Goal: Task Accomplishment & Management: Manage account settings

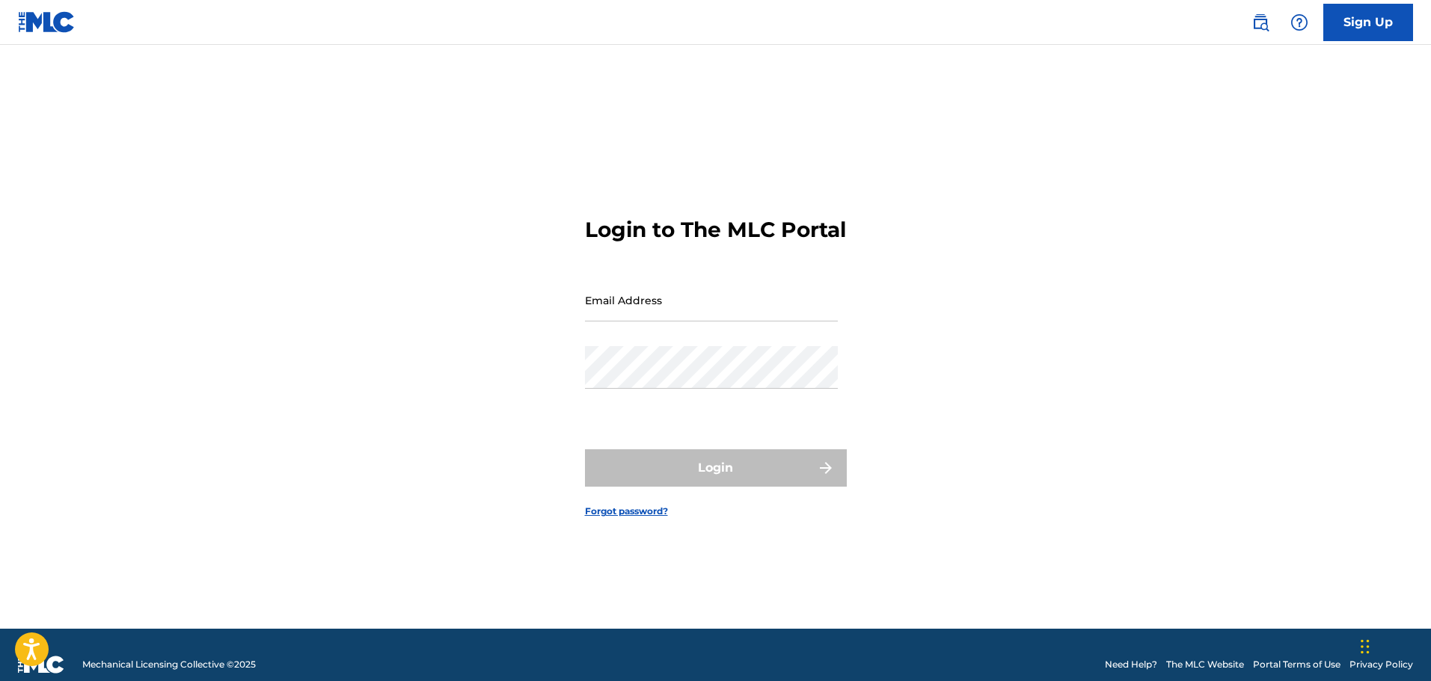
click at [627, 309] on input "Email Address" at bounding box center [711, 300] width 253 height 43
click at [728, 322] on input "[EMAIL_ADDRESS][DOMAIN_NAME]" at bounding box center [711, 300] width 253 height 43
drag, startPoint x: 710, startPoint y: 328, endPoint x: 233, endPoint y: 362, distance: 478.4
click at [233, 362] on div "Login to The MLC Portal Email Address [EMAIL_ADDRESS][DOMAIN_NAME] Password Log…" at bounding box center [715, 355] width 1047 height 547
type input "[EMAIL_ADDRESS][DOMAIN_NAME]"
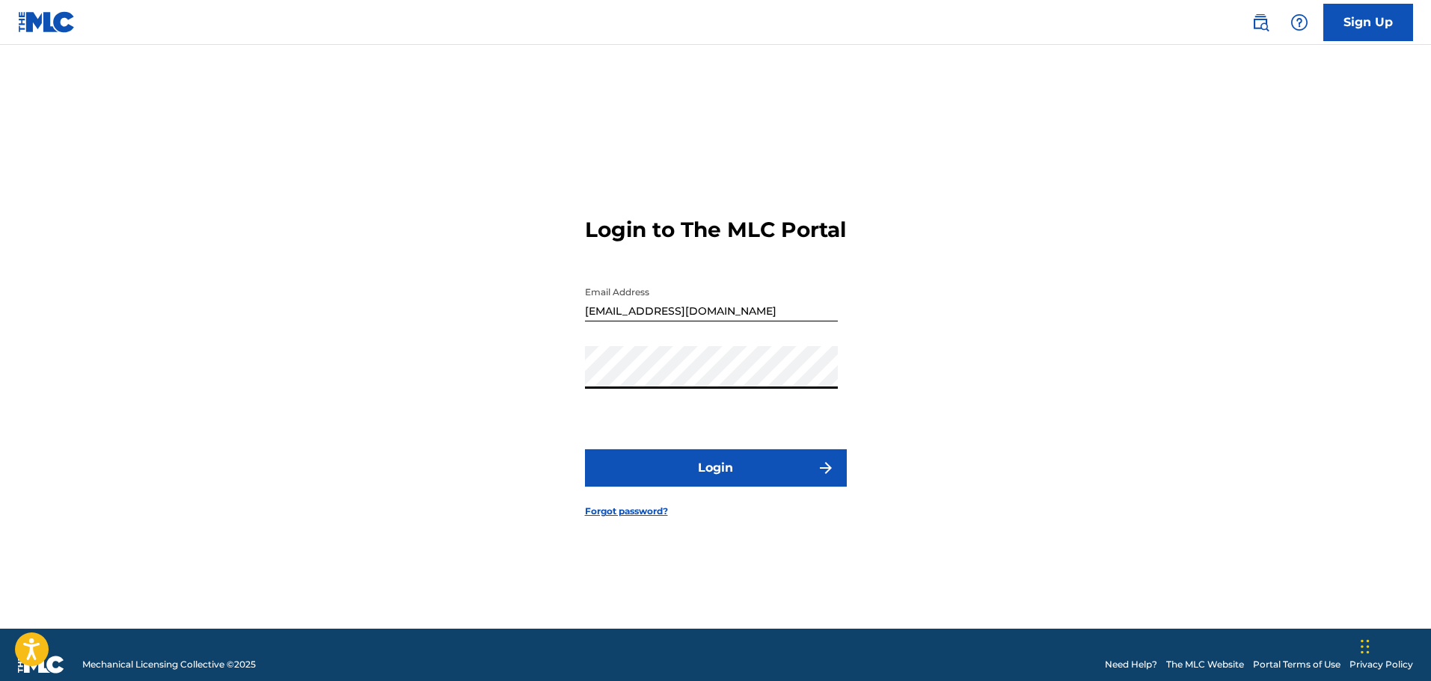
click at [672, 476] on button "Login" at bounding box center [716, 467] width 262 height 37
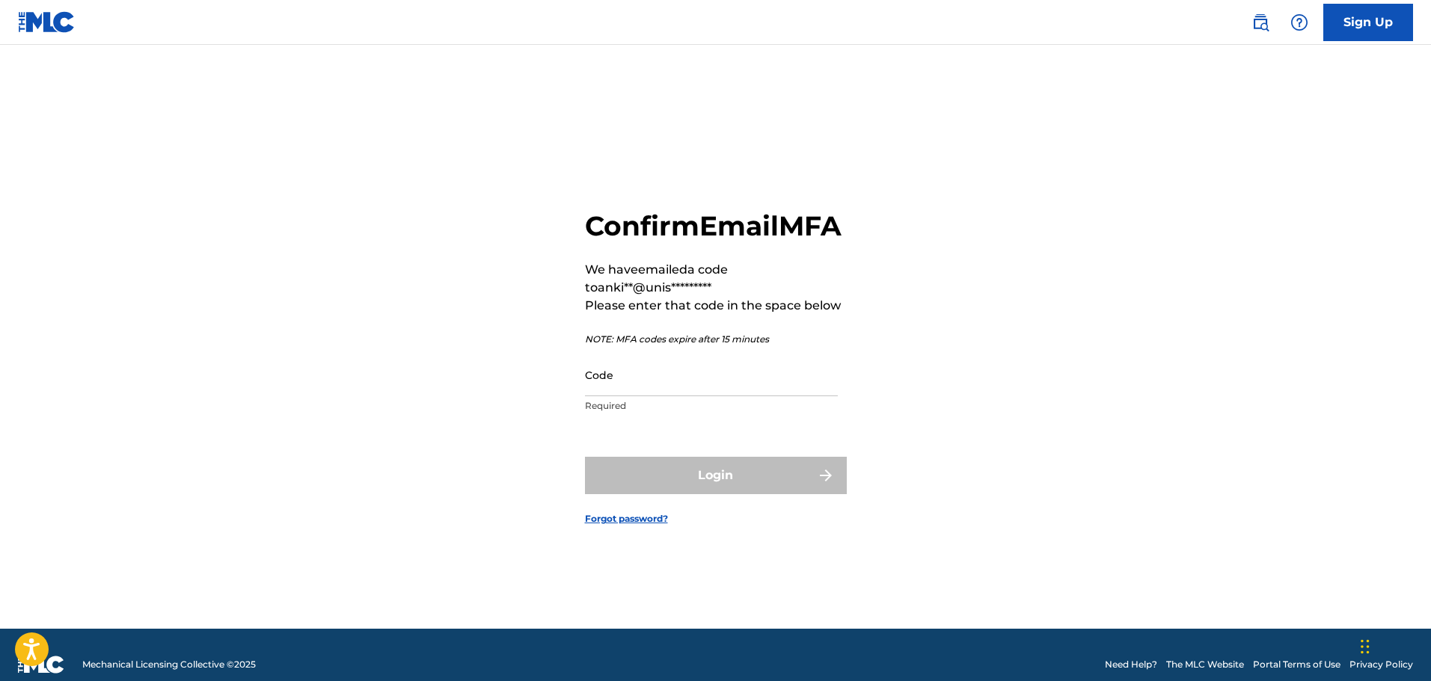
click at [602, 396] on input "Code" at bounding box center [711, 375] width 253 height 43
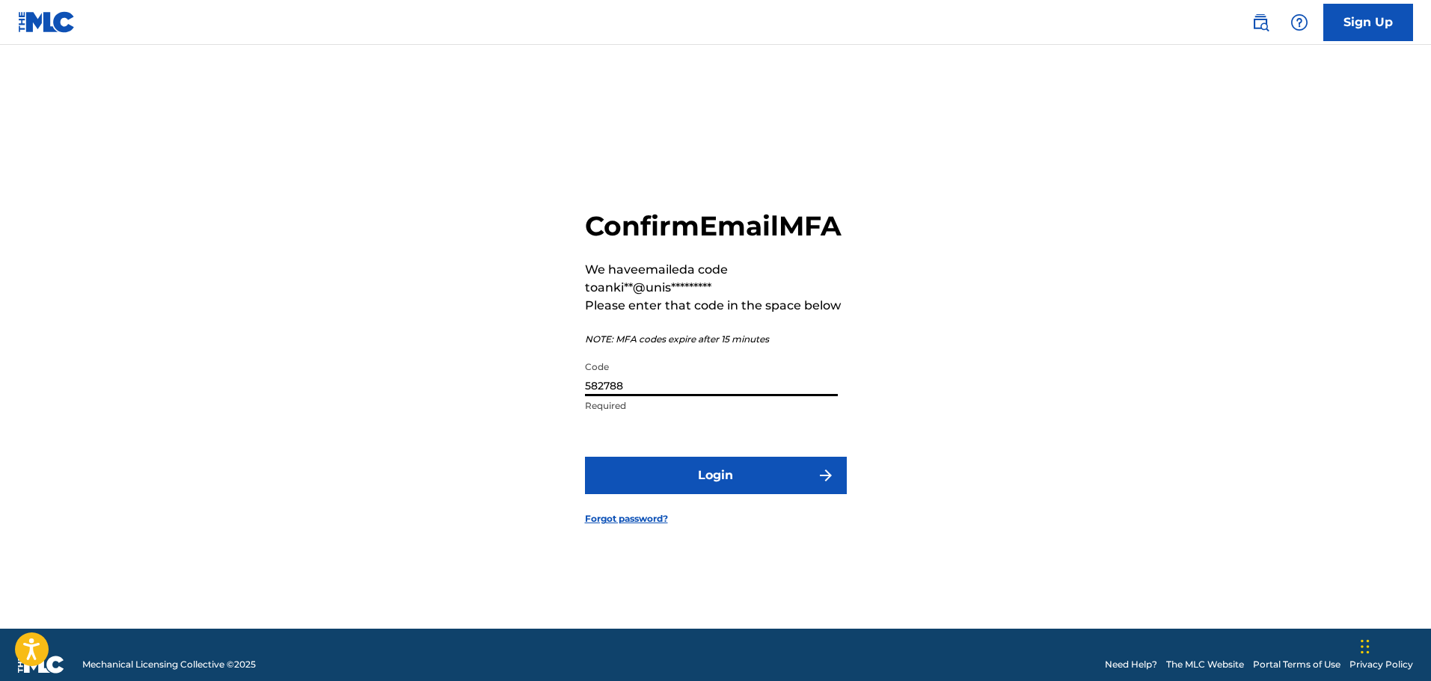
type input "582788"
click at [585, 457] on button "Login" at bounding box center [716, 475] width 262 height 37
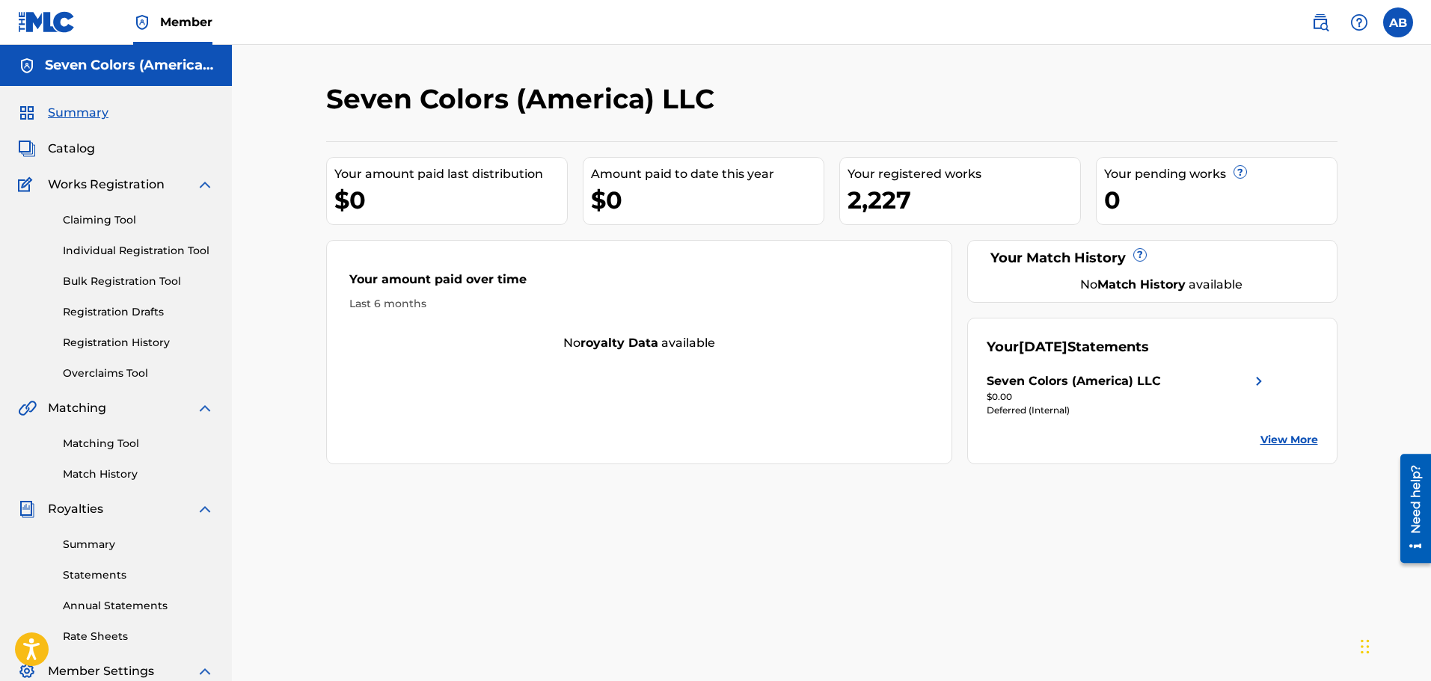
click at [108, 339] on link "Registration History" at bounding box center [138, 343] width 151 height 16
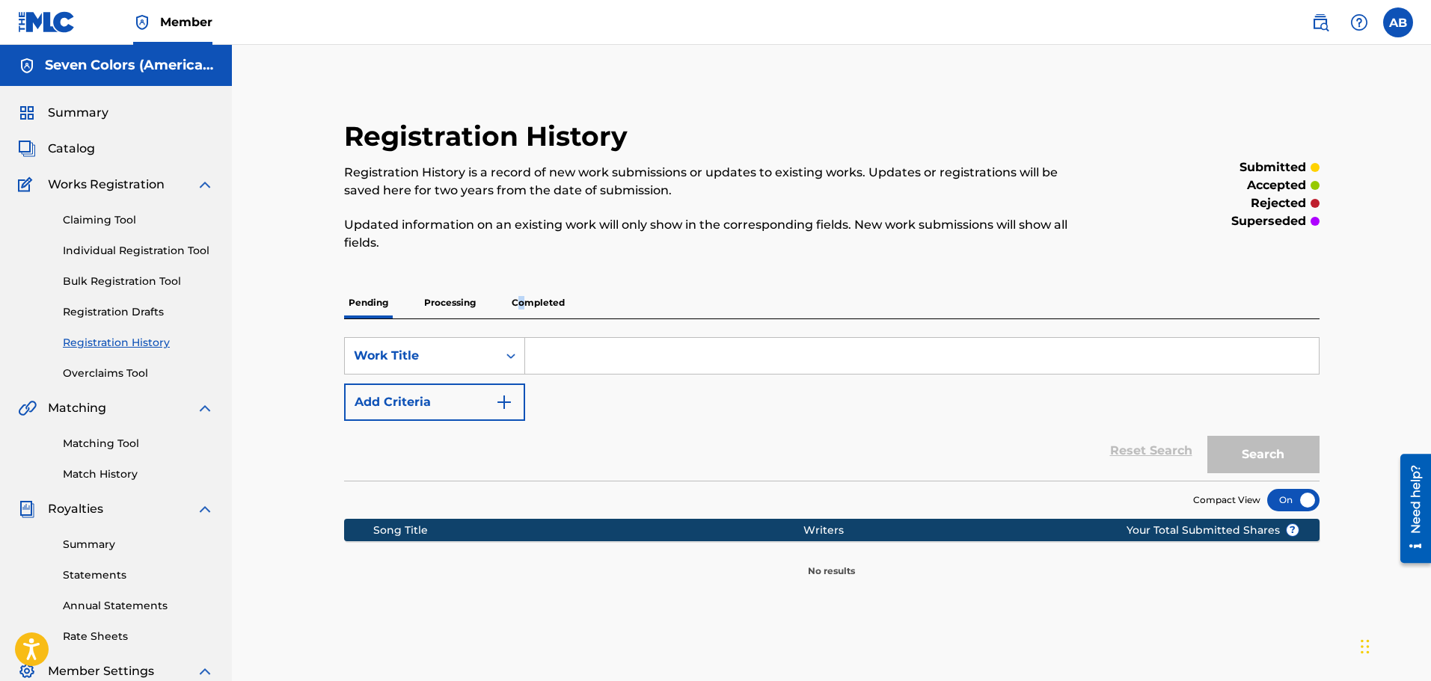
click at [521, 302] on p "Completed" at bounding box center [538, 302] width 62 height 31
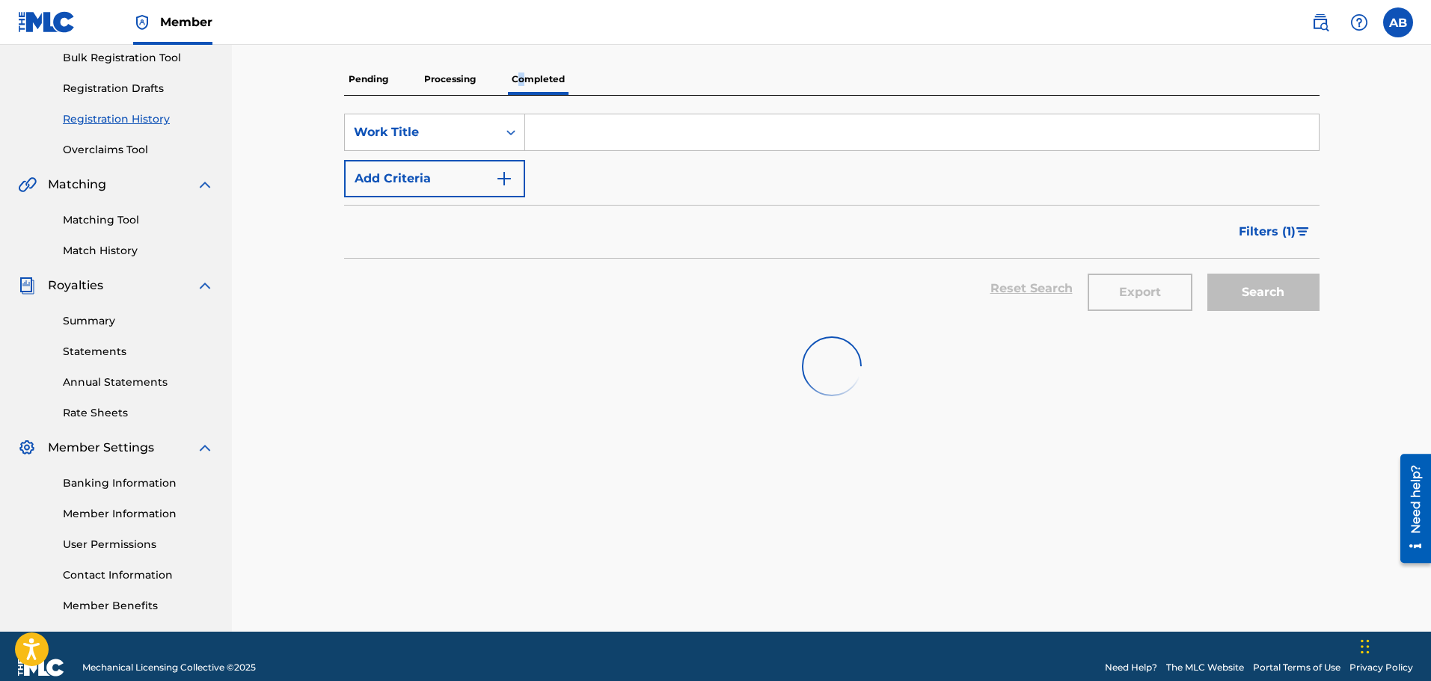
scroll to position [224, 0]
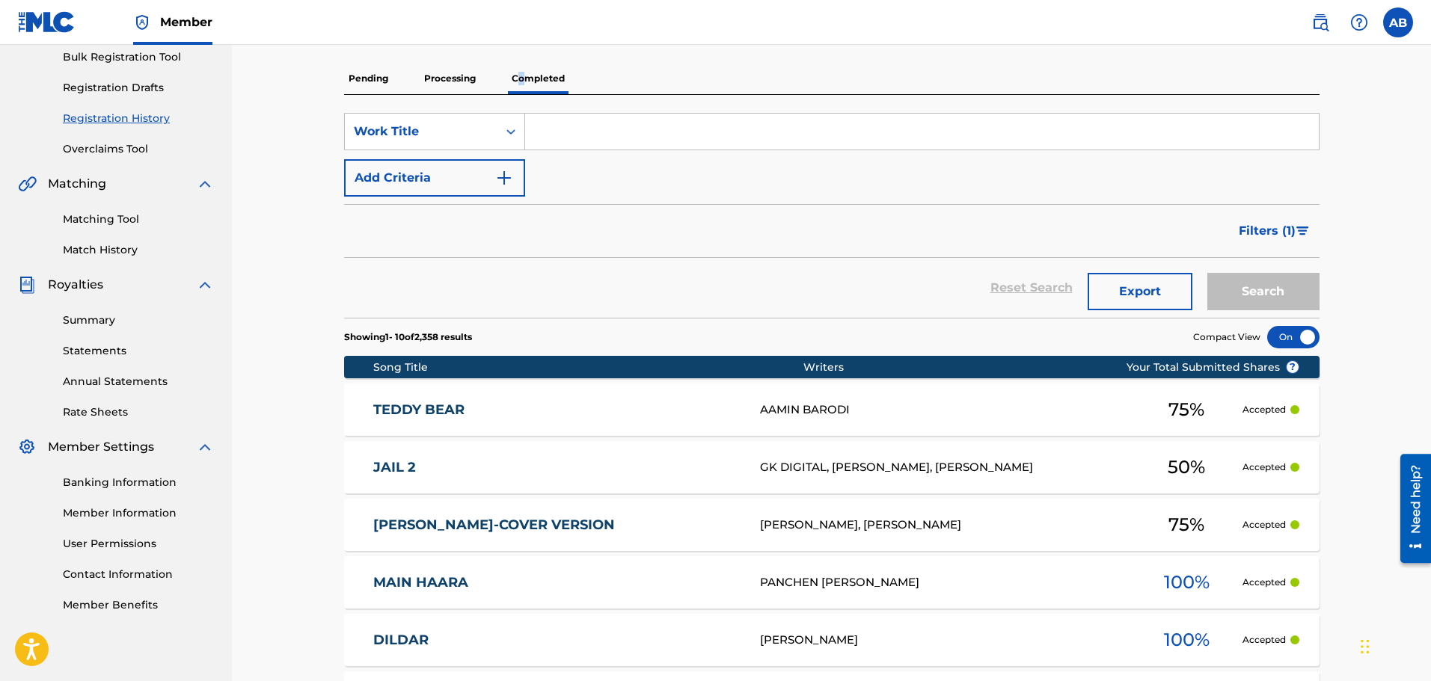
click at [418, 404] on link "TEDDY BEAR" at bounding box center [556, 410] width 366 height 17
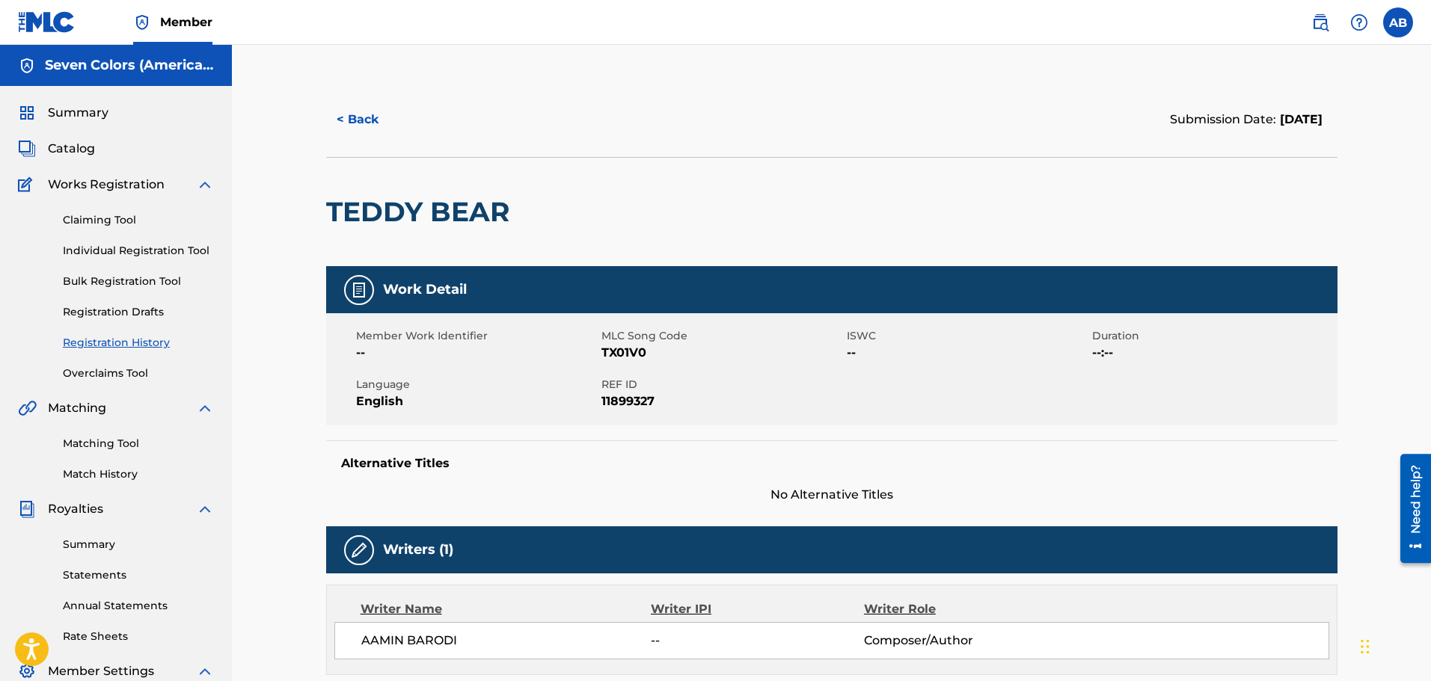
click at [353, 120] on button "< Back" at bounding box center [371, 119] width 90 height 37
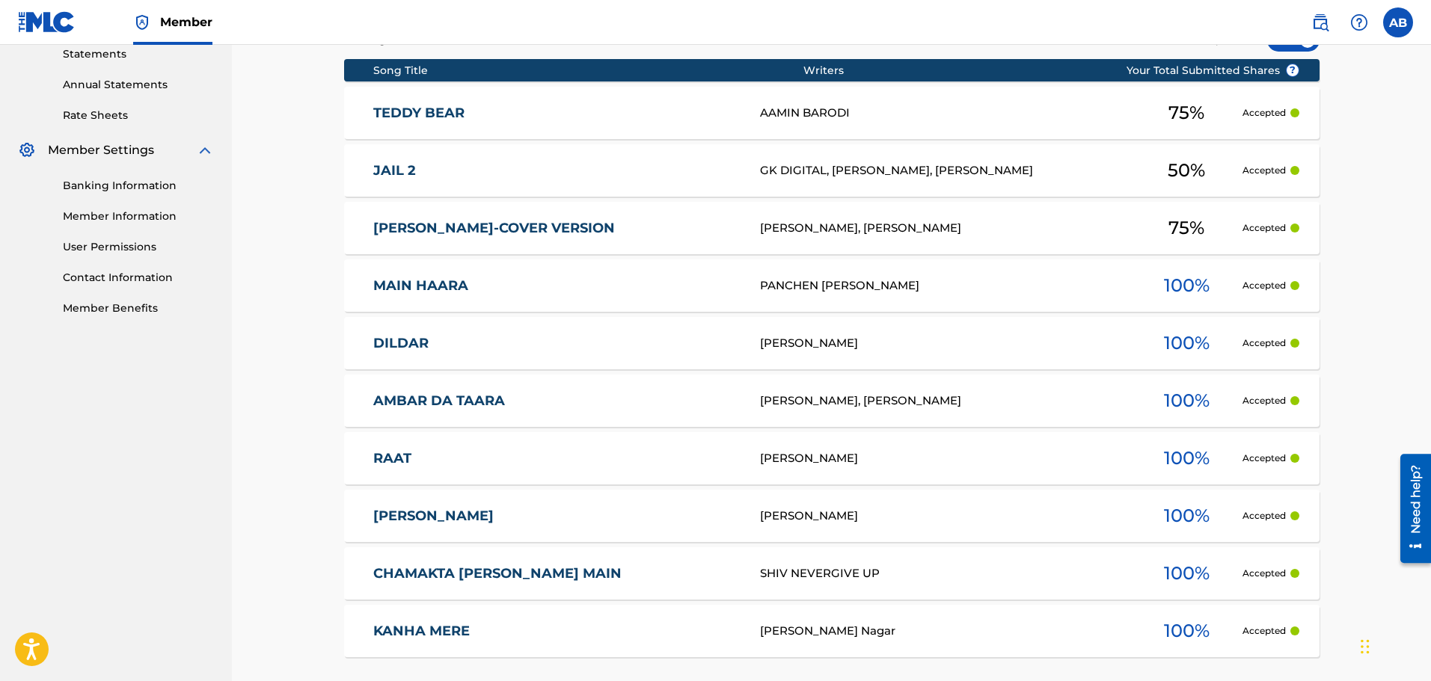
scroll to position [524, 0]
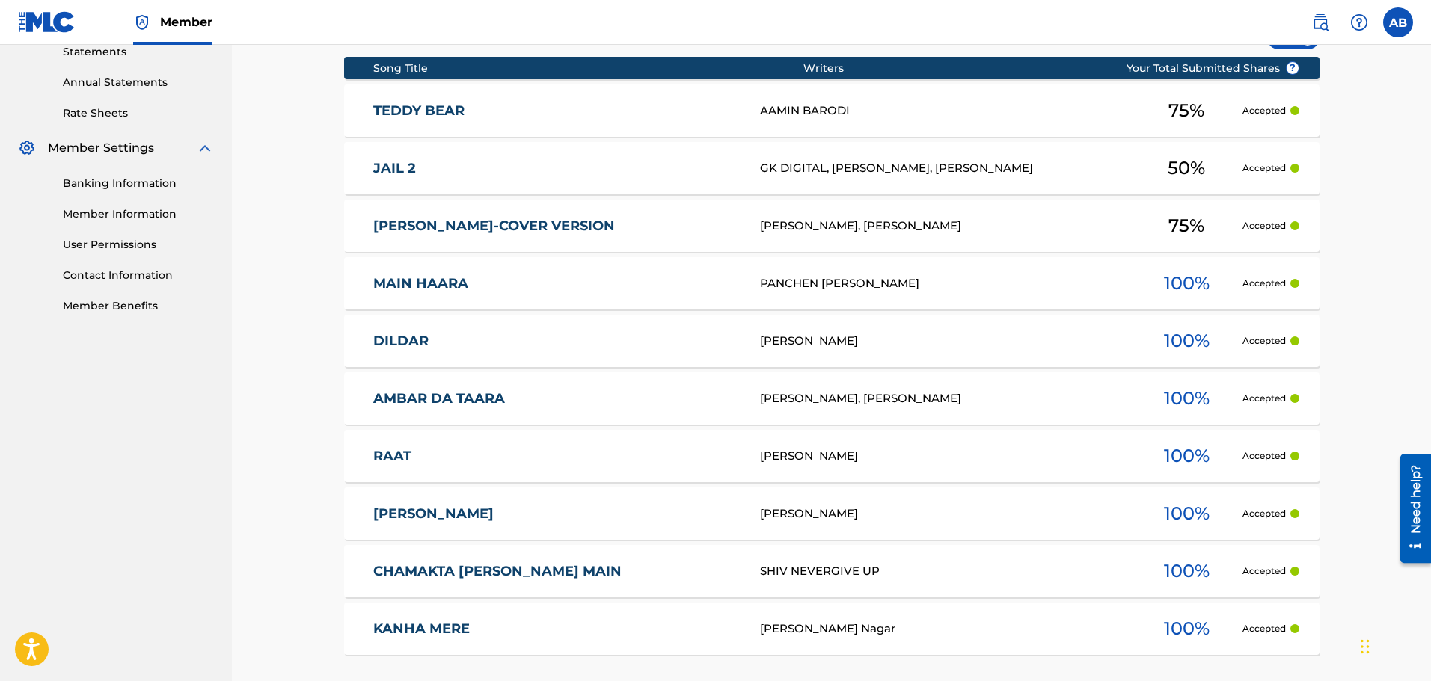
click at [394, 455] on link "RAAT" at bounding box center [556, 456] width 366 height 17
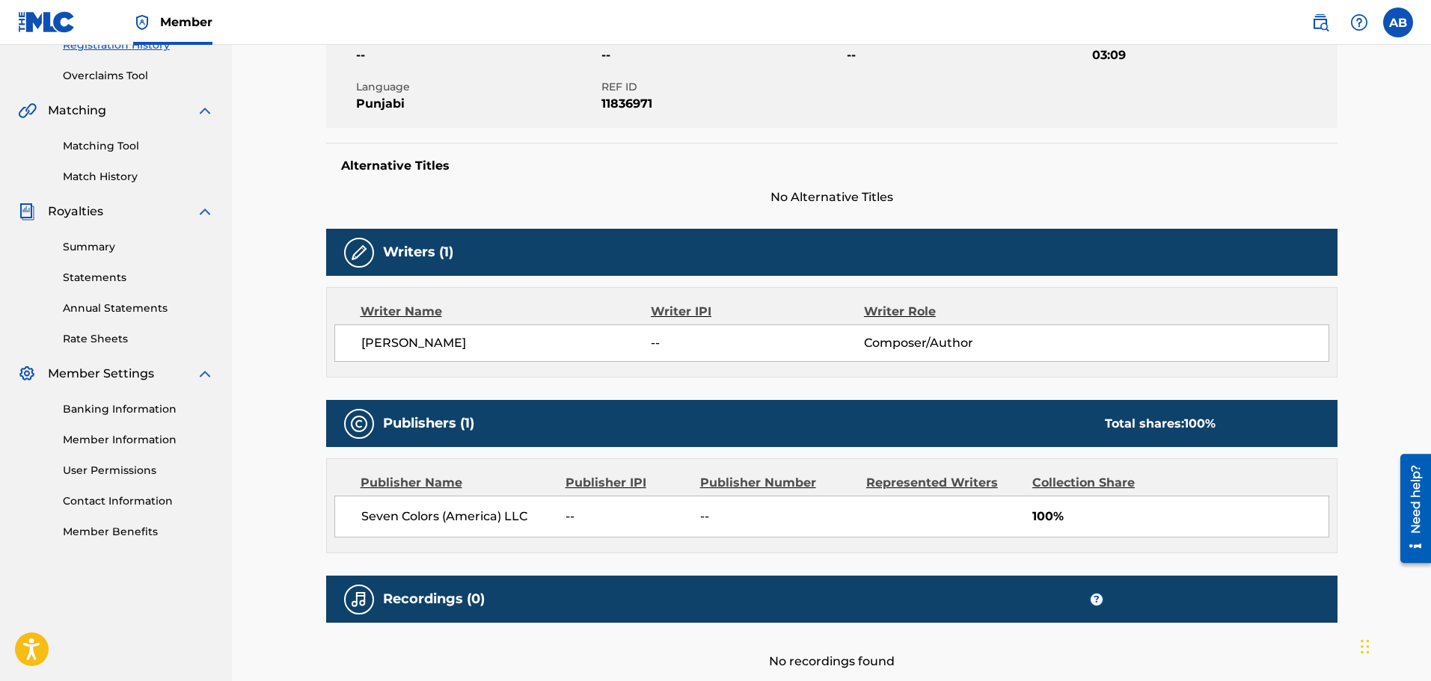
scroll to position [419, 0]
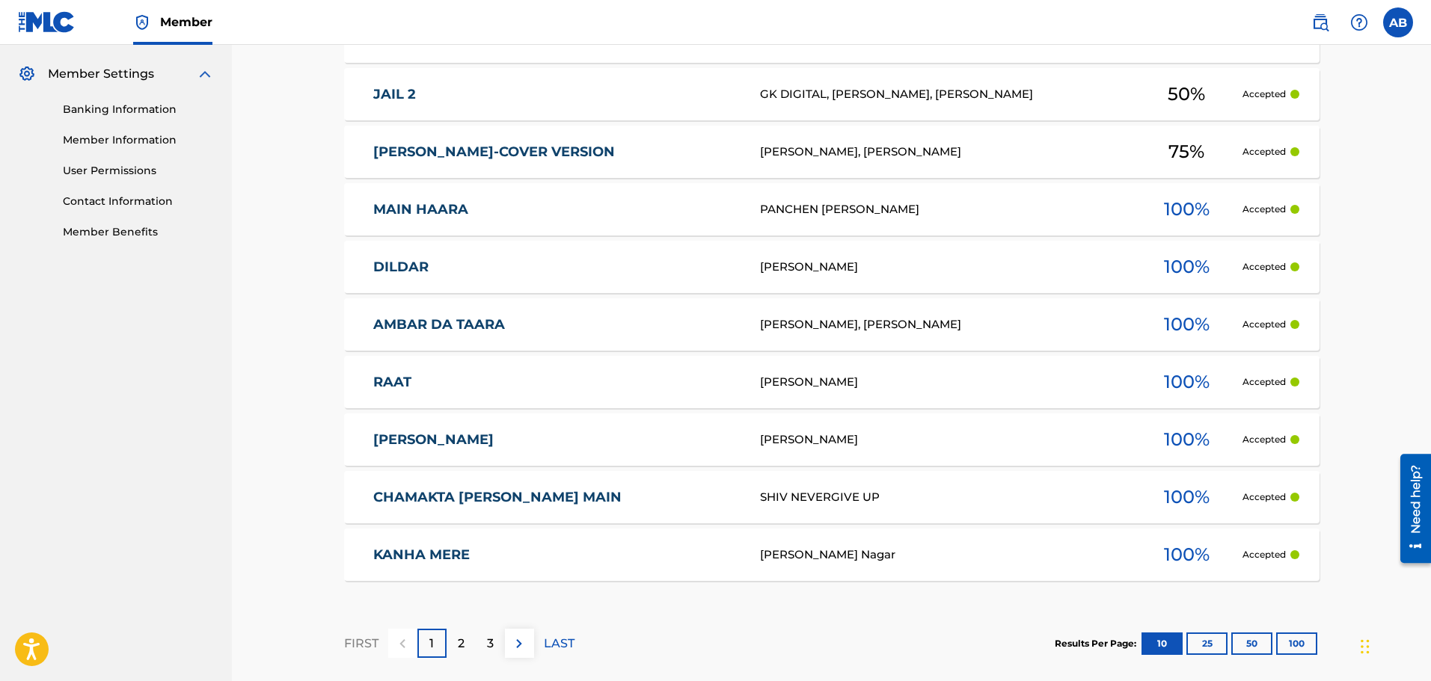
scroll to position [670, 0]
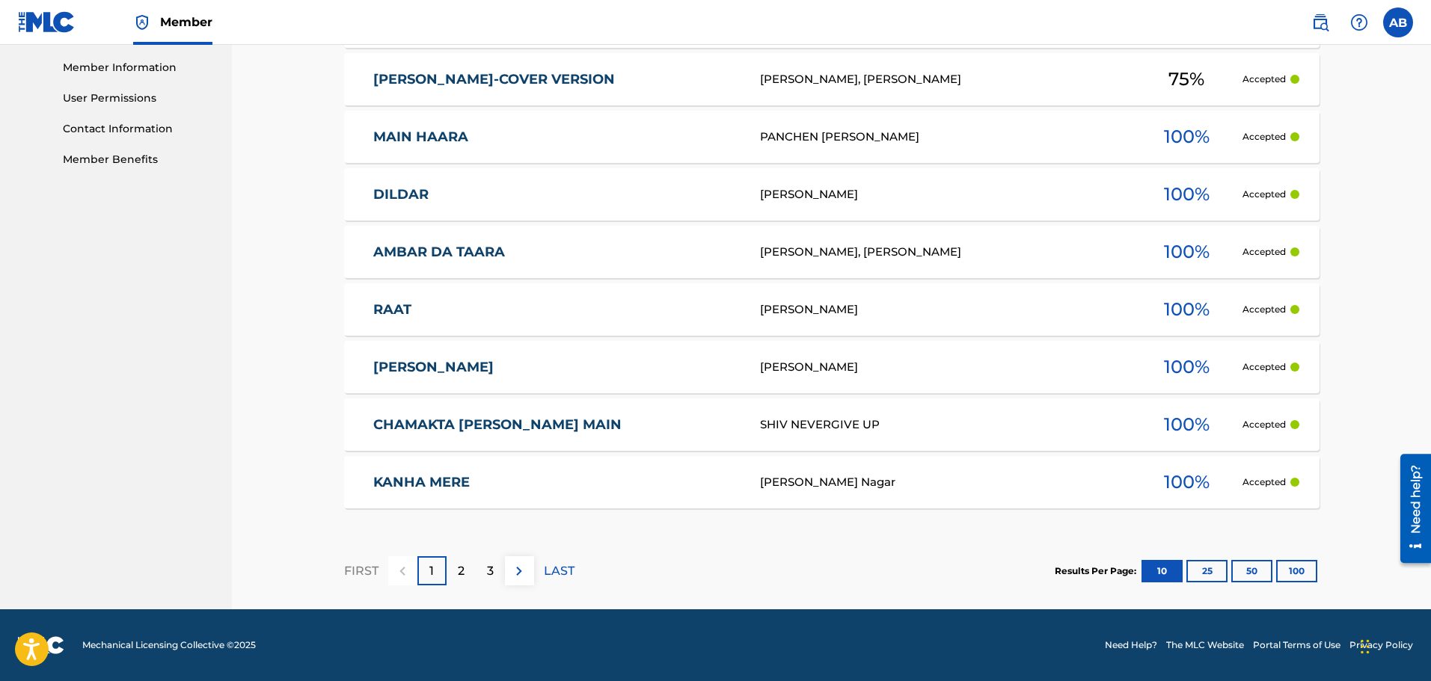
click at [399, 483] on link "KANHA MERE" at bounding box center [556, 482] width 366 height 17
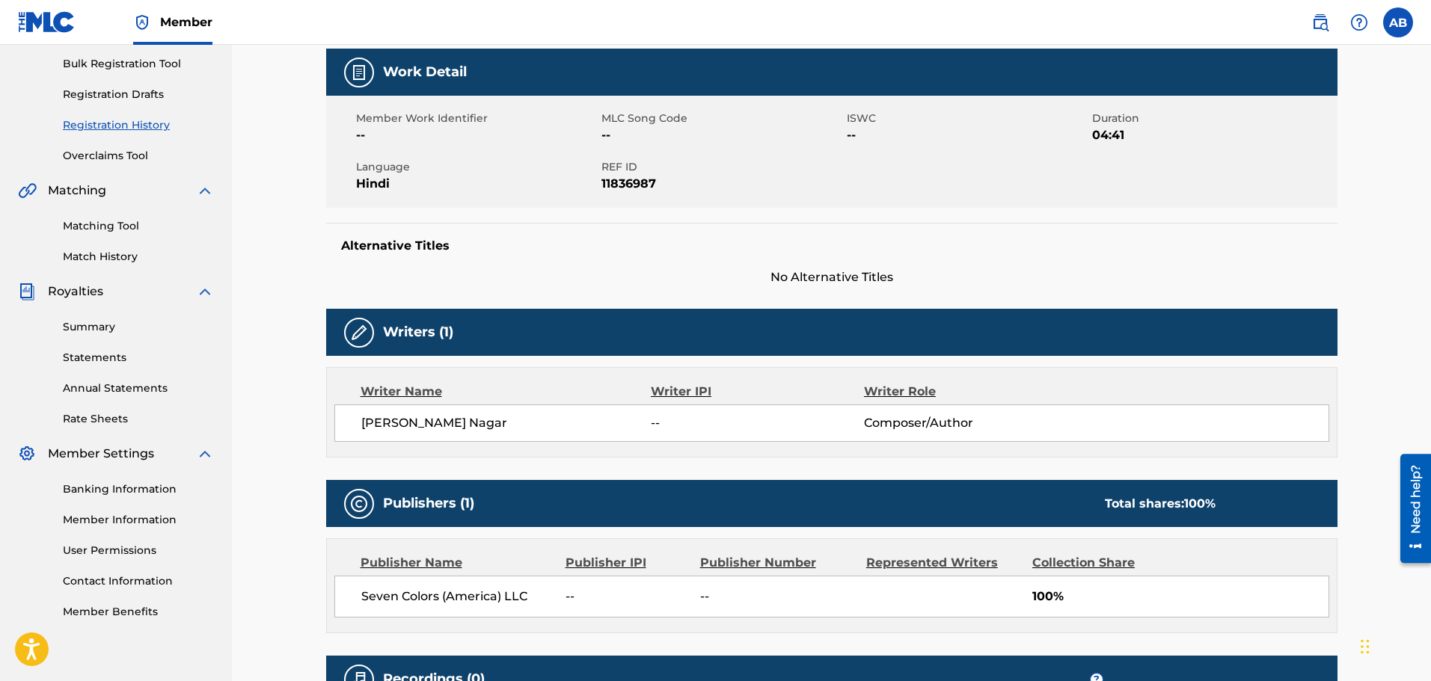
scroll to position [419, 0]
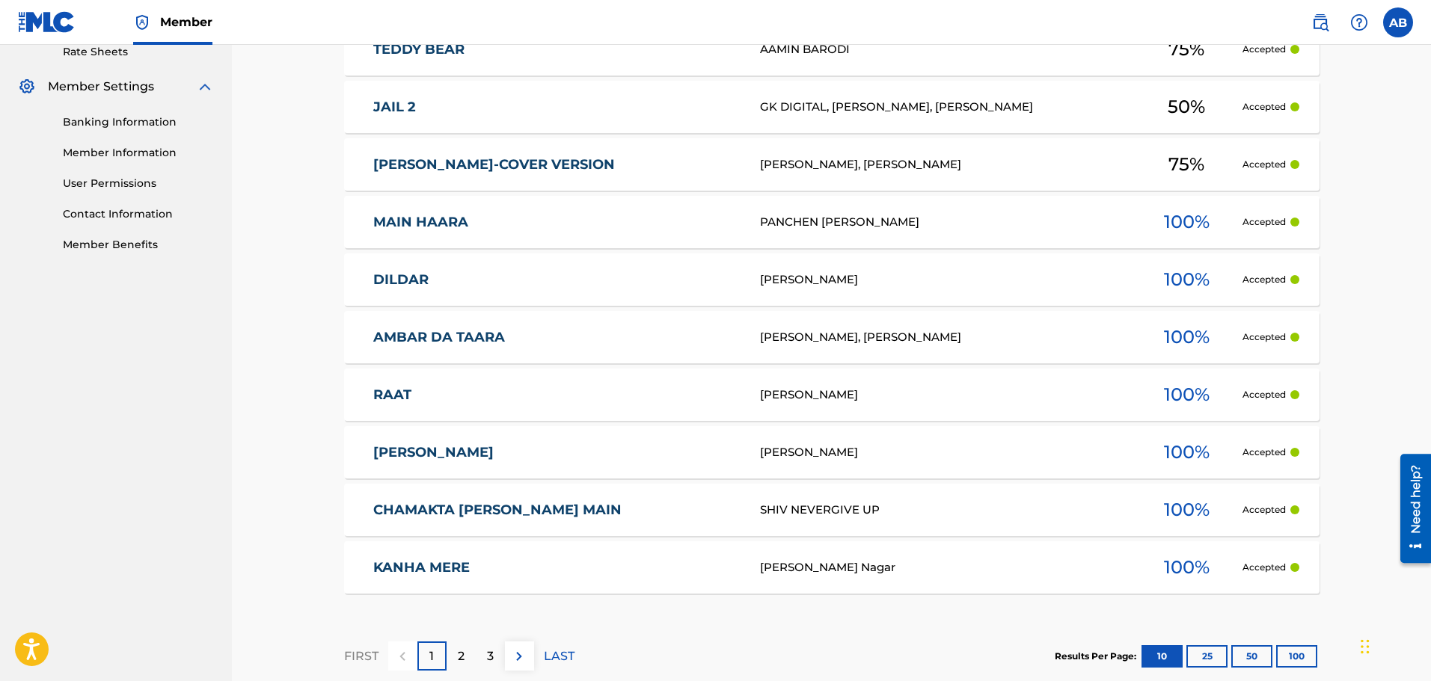
scroll to position [670, 0]
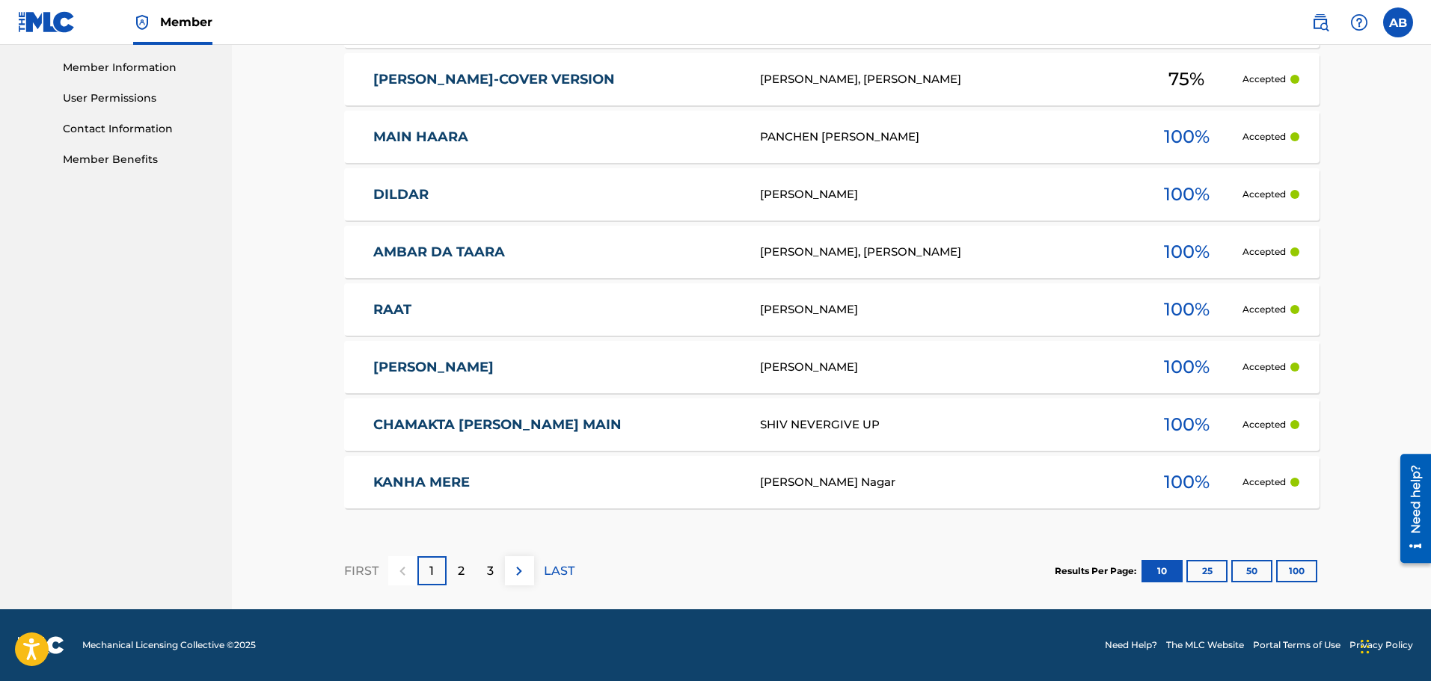
click at [1212, 574] on button "25" at bounding box center [1206, 571] width 41 height 22
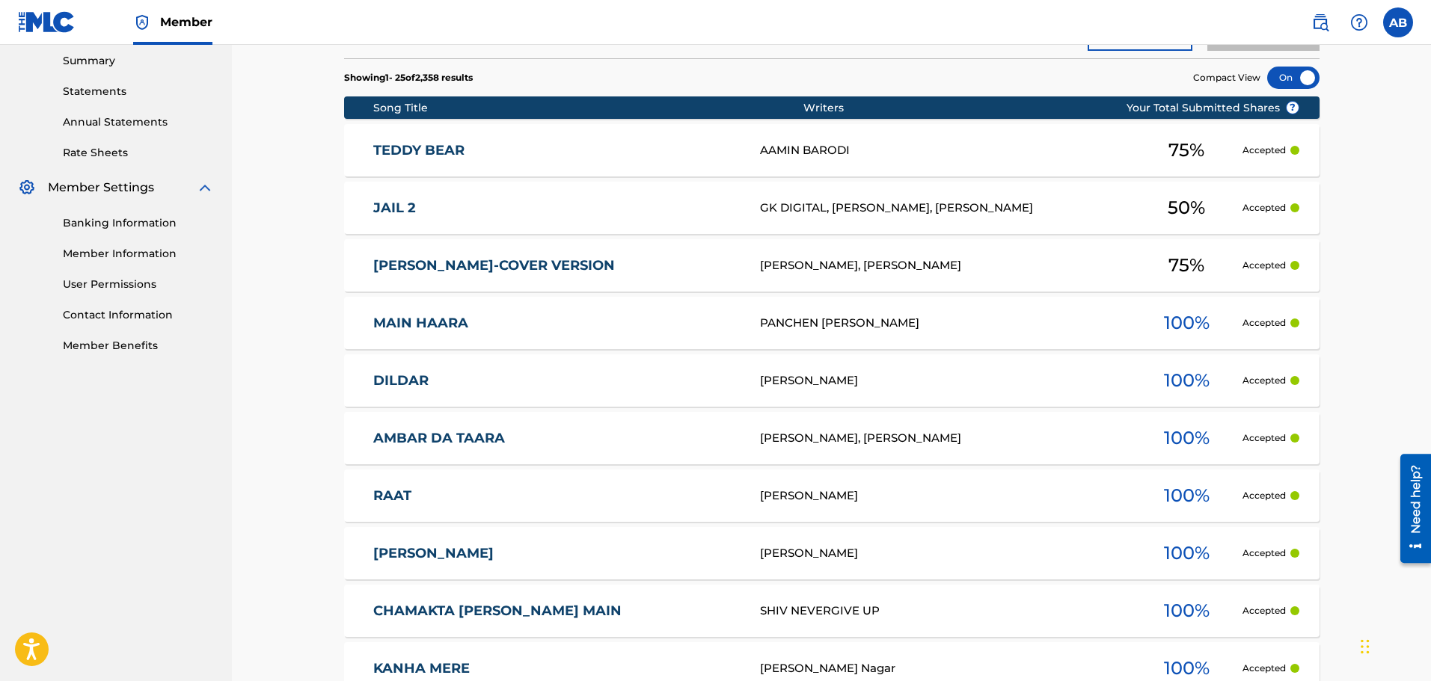
scroll to position [711, 0]
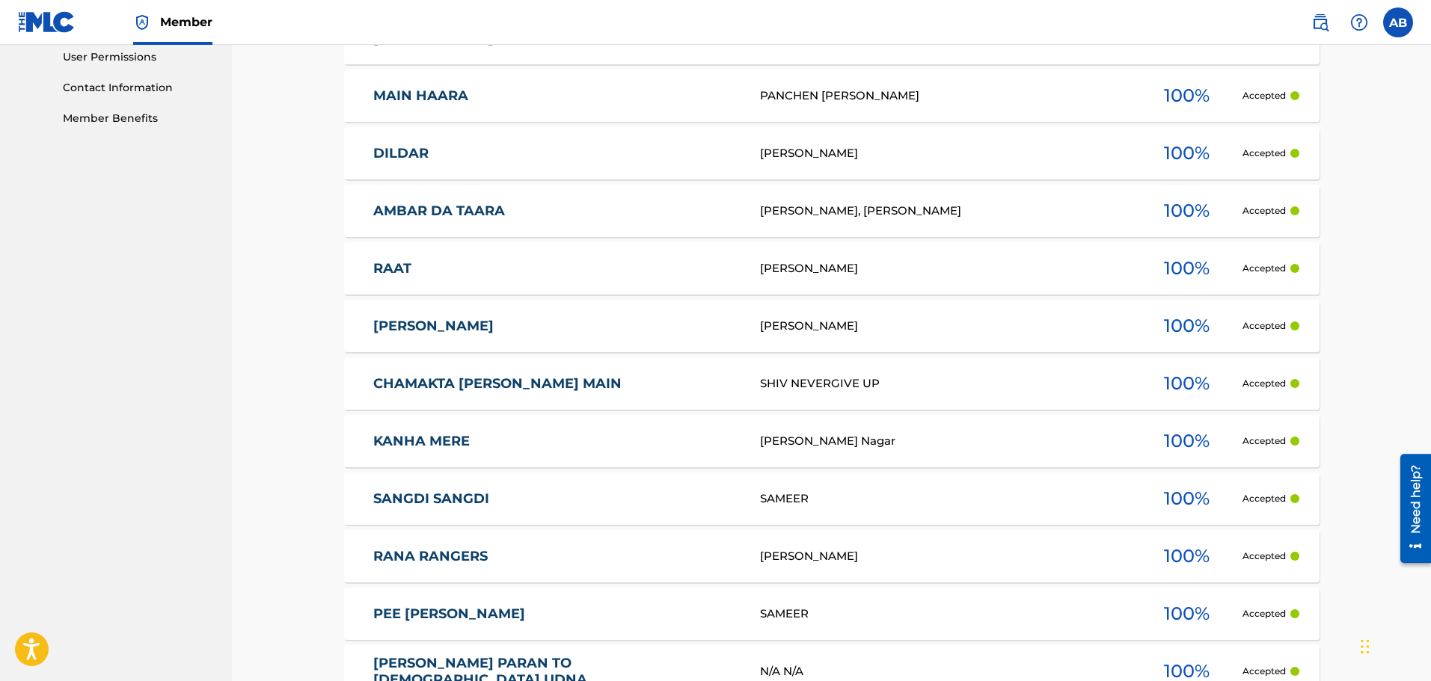
click at [375, 334] on link "[PERSON_NAME]" at bounding box center [556, 326] width 366 height 17
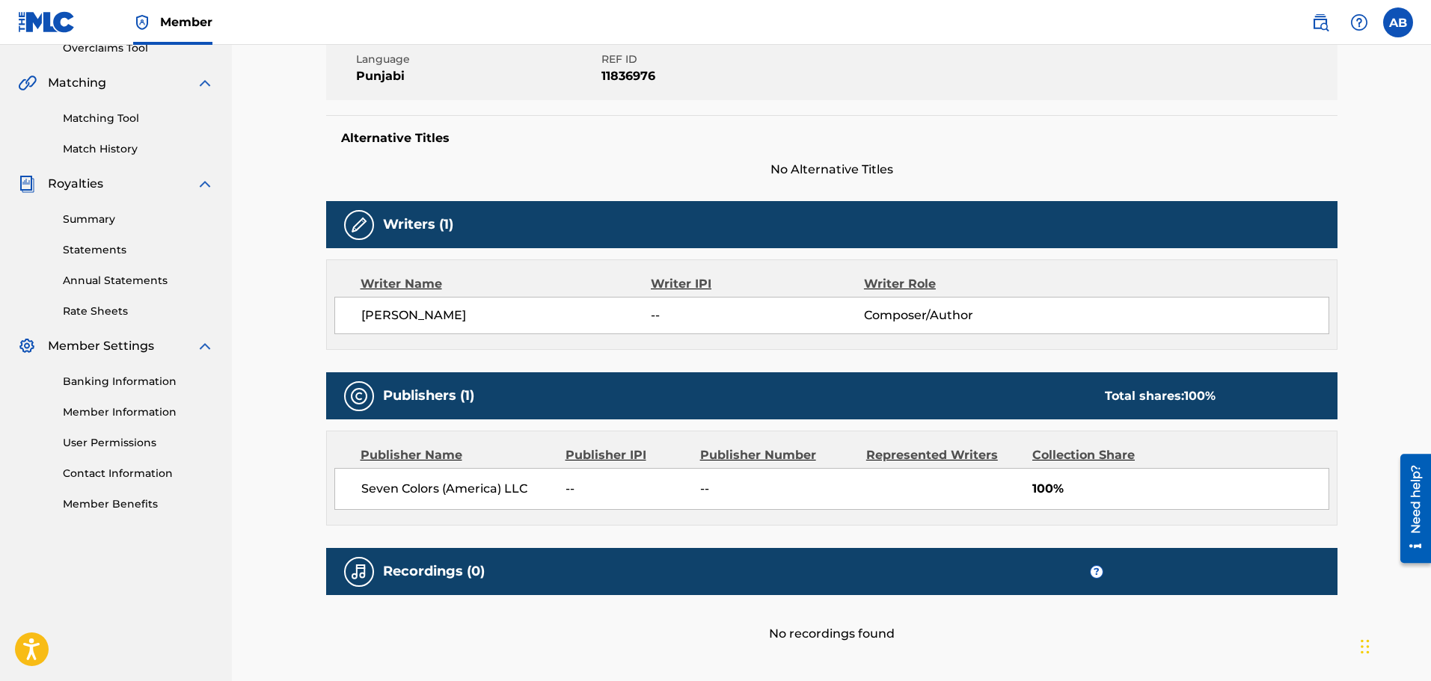
scroll to position [419, 0]
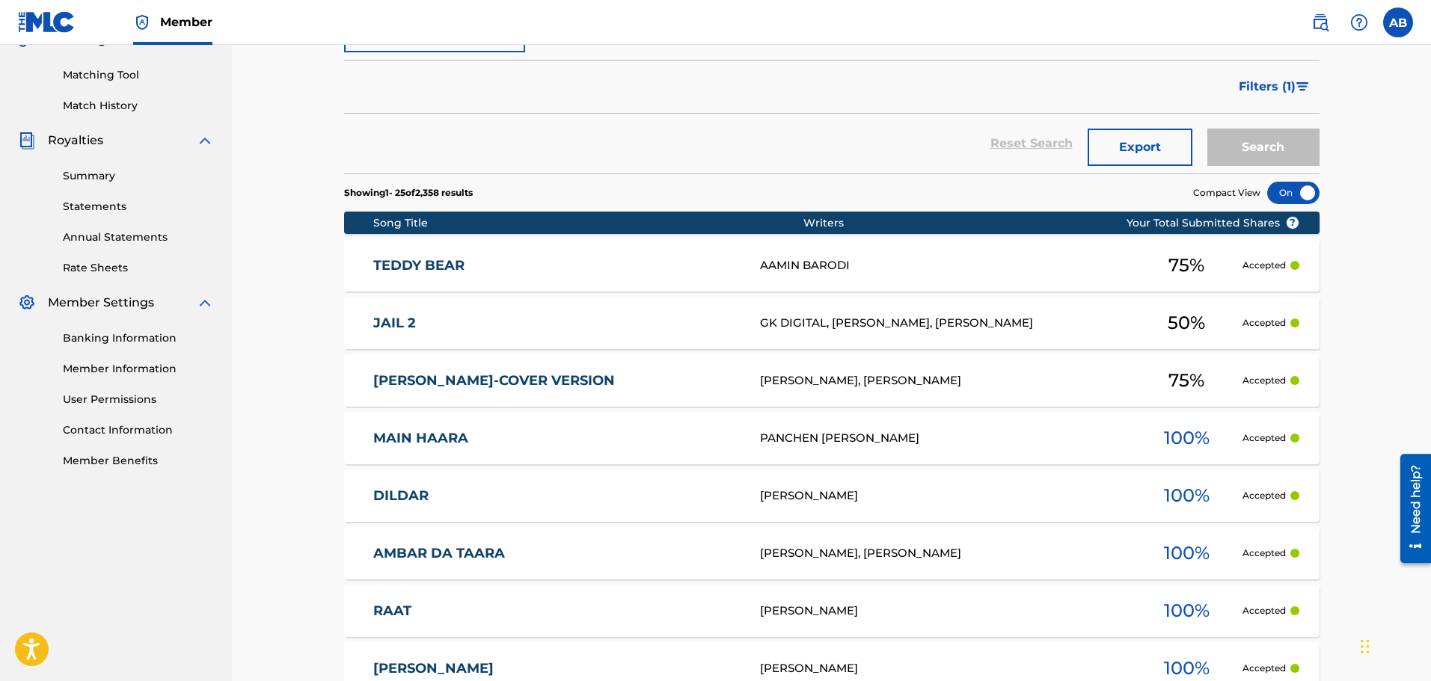
scroll to position [344, 0]
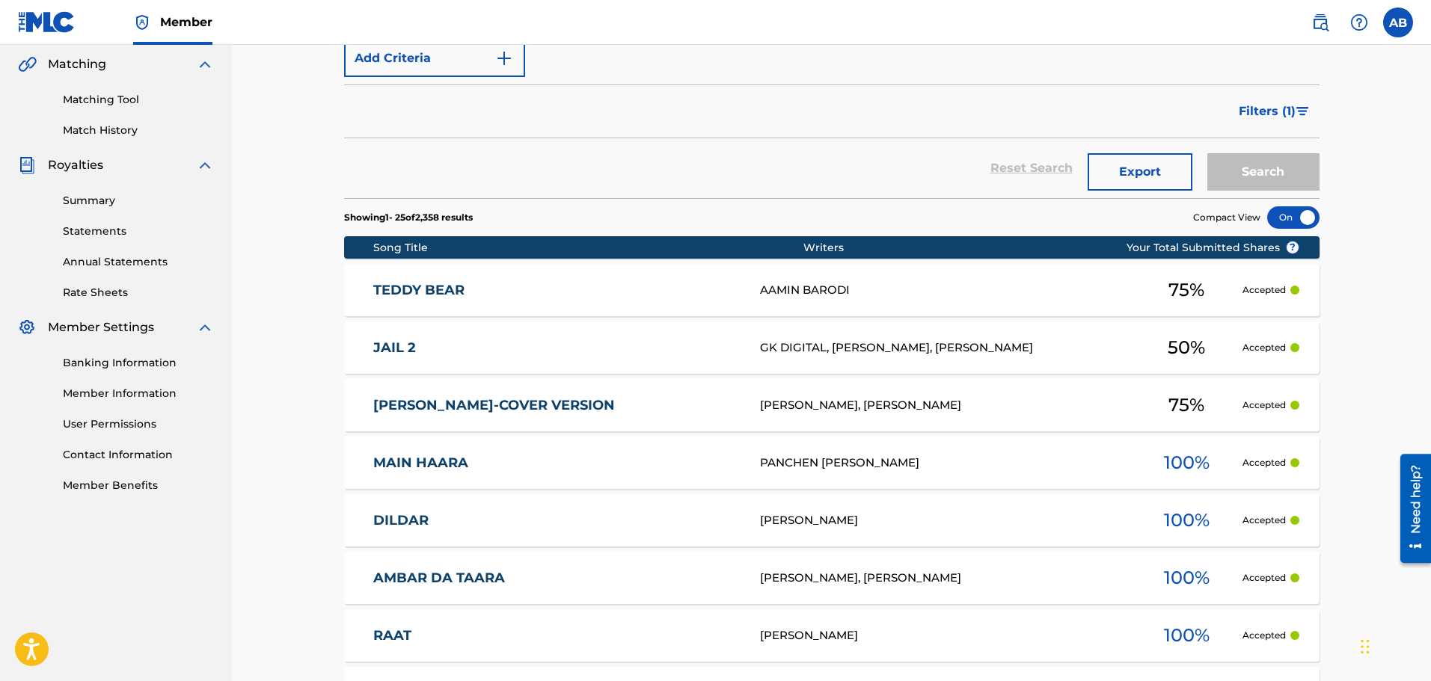
click at [426, 298] on link "TEDDY BEAR" at bounding box center [556, 290] width 366 height 17
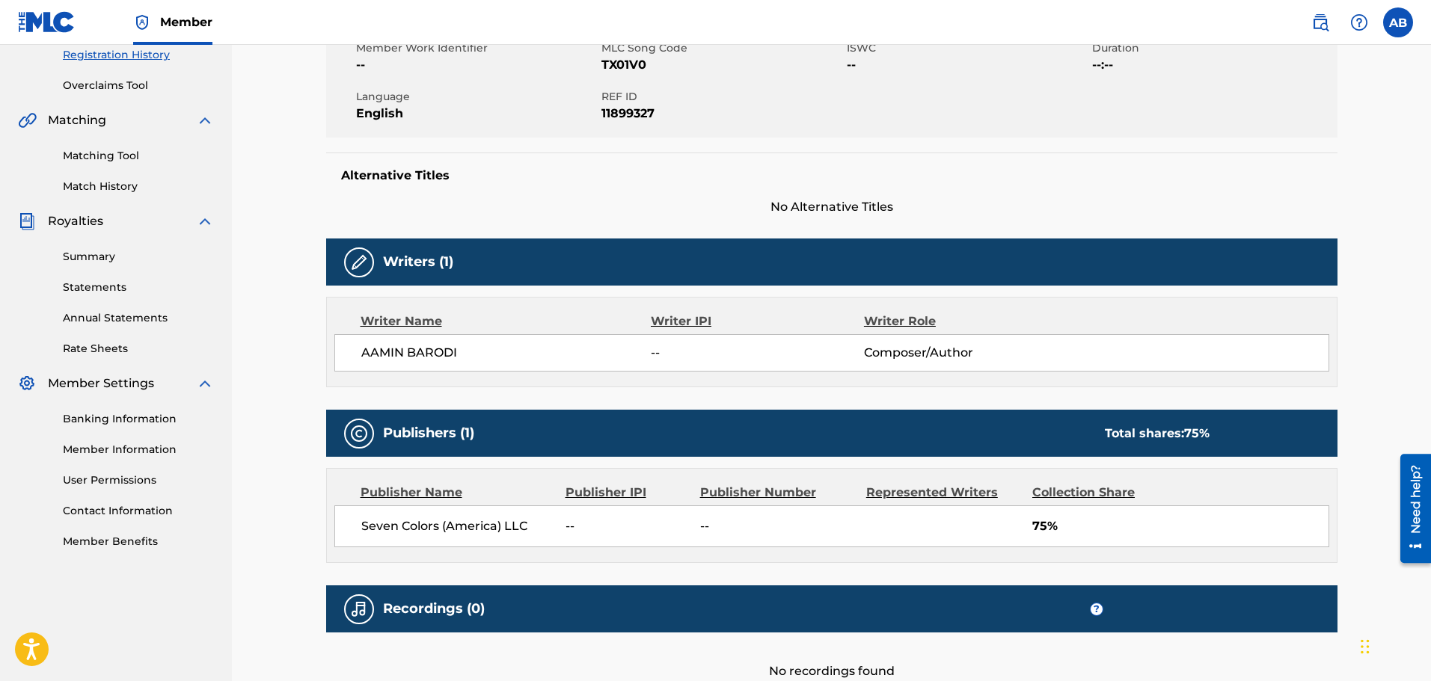
scroll to position [419, 0]
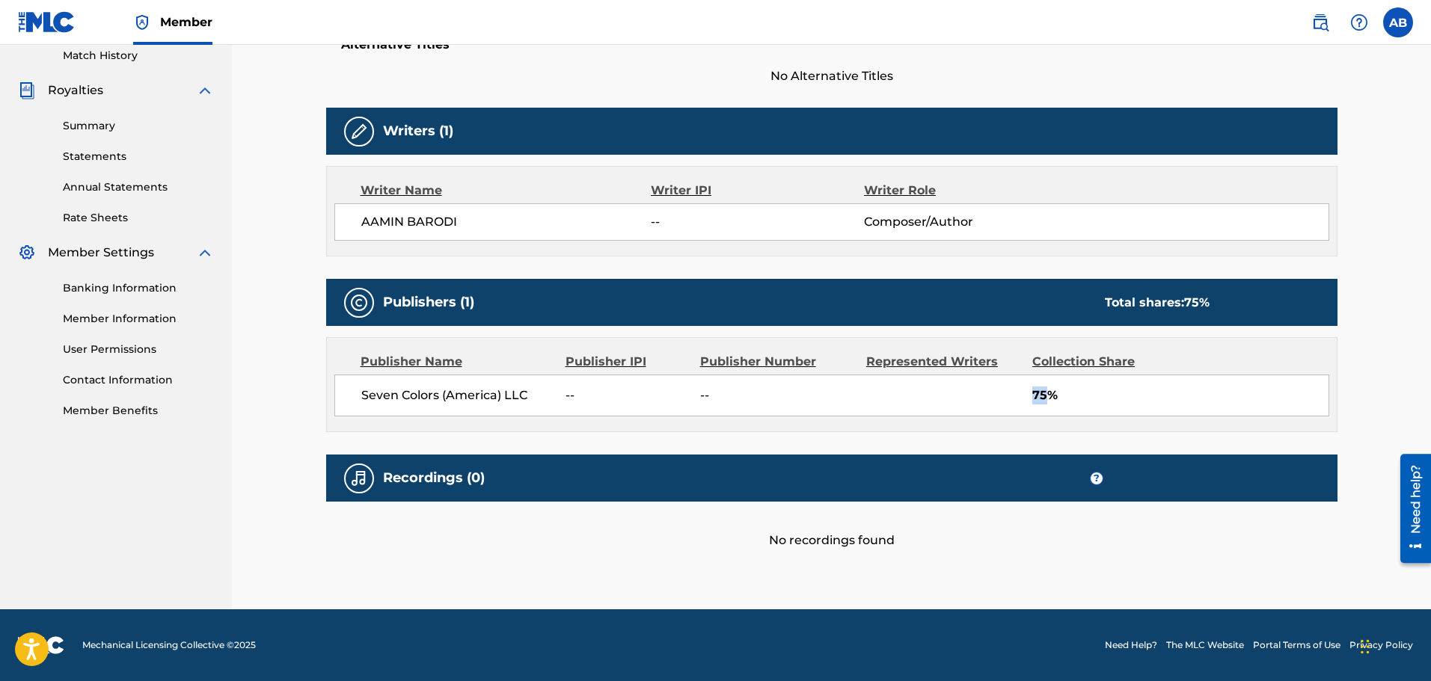
drag, startPoint x: 872, startPoint y: 399, endPoint x: 808, endPoint y: 406, distance: 64.7
click at [810, 406] on div "Seven Colors (America) LLC -- -- 75%" at bounding box center [831, 396] width 995 height 42
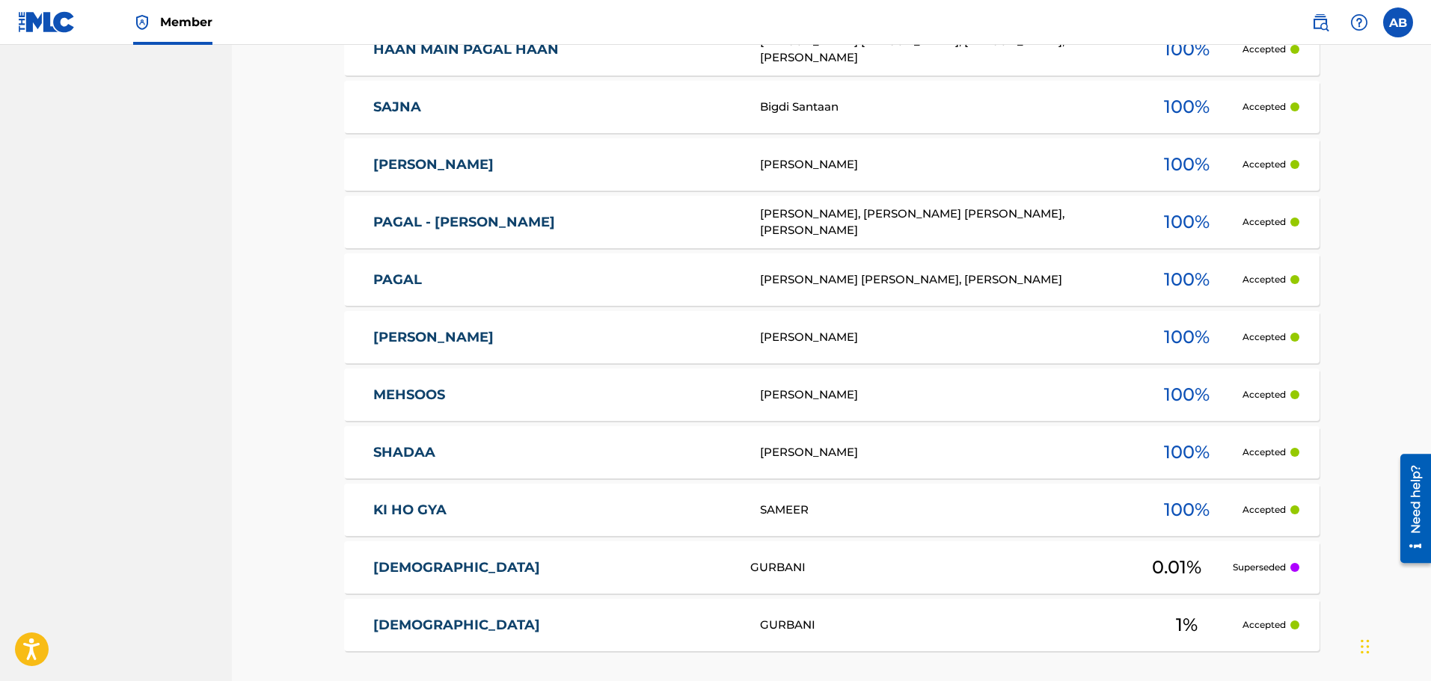
scroll to position [1534, 0]
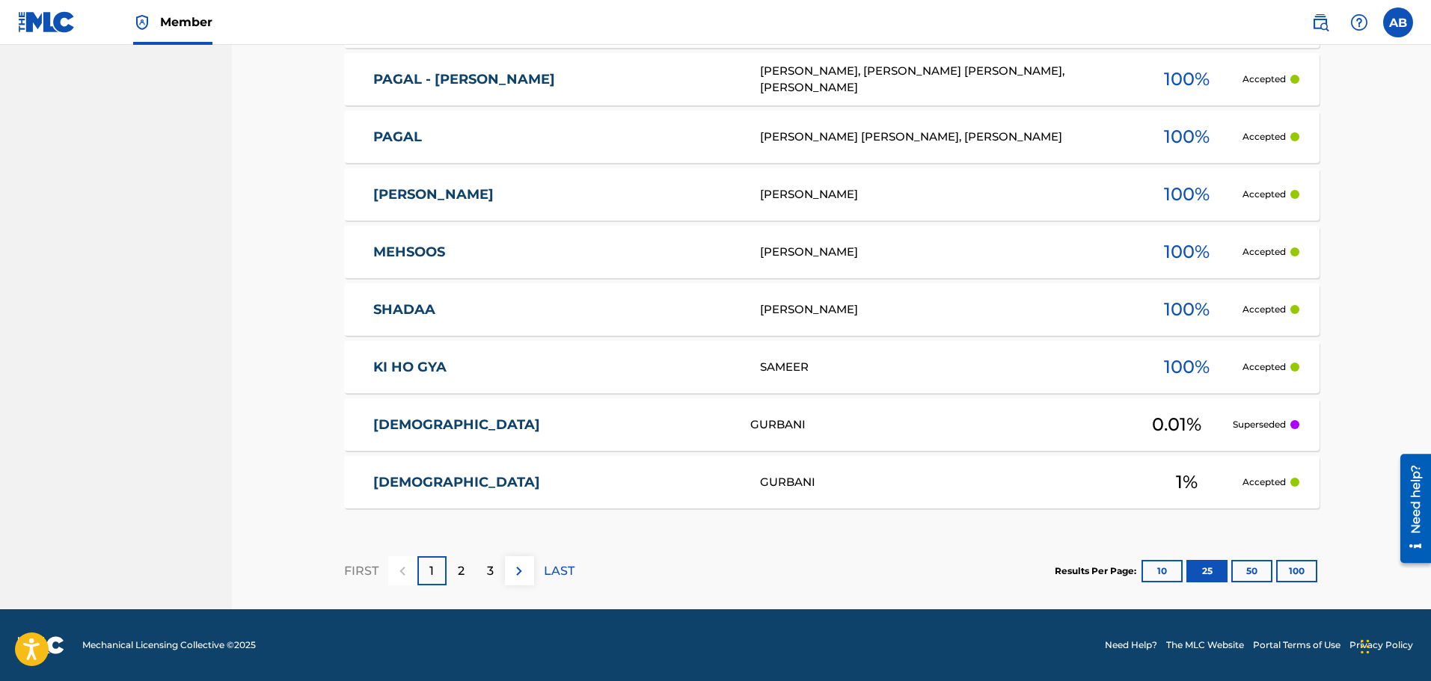
click at [444, 429] on link "[DEMOGRAPHIC_DATA]" at bounding box center [551, 425] width 357 height 17
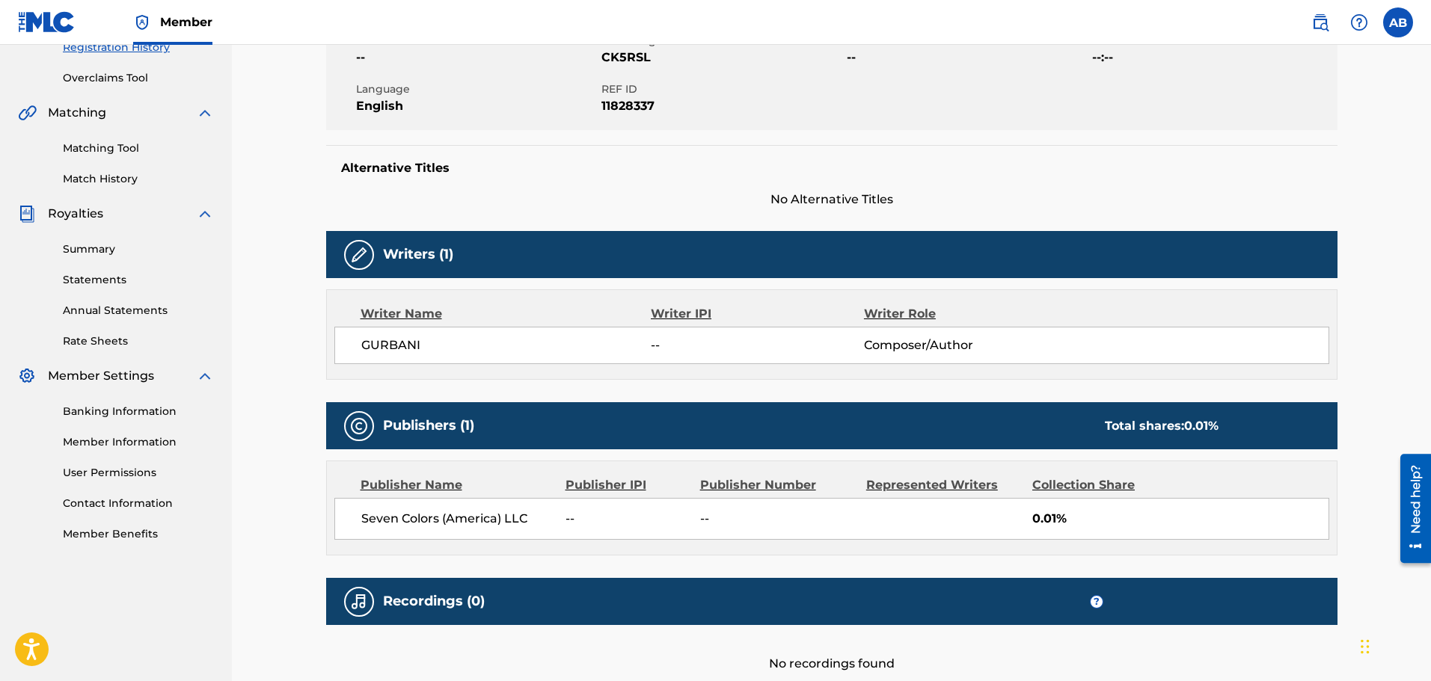
scroll to position [419, 0]
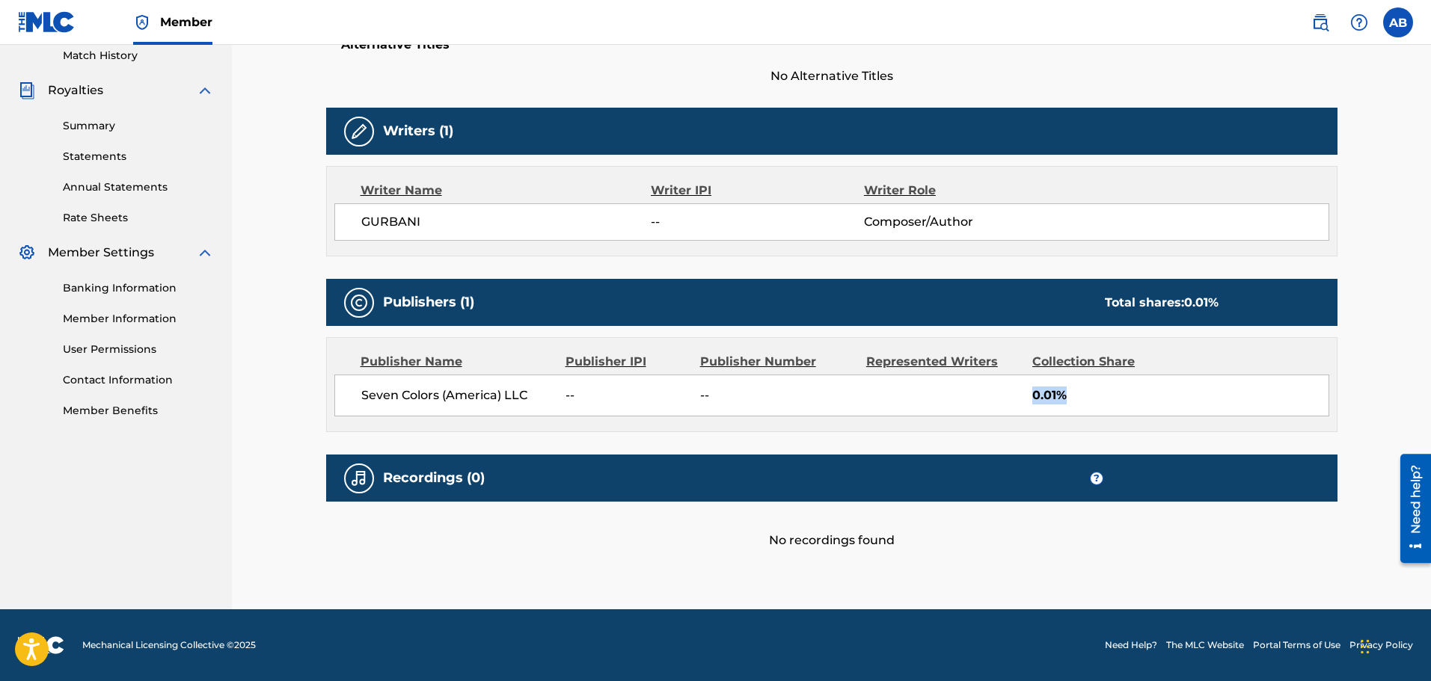
drag, startPoint x: 960, startPoint y: 400, endPoint x: 722, endPoint y: 411, distance: 237.3
click at [726, 411] on div "Seven Colors (America) LLC -- -- 0.01%" at bounding box center [831, 396] width 995 height 42
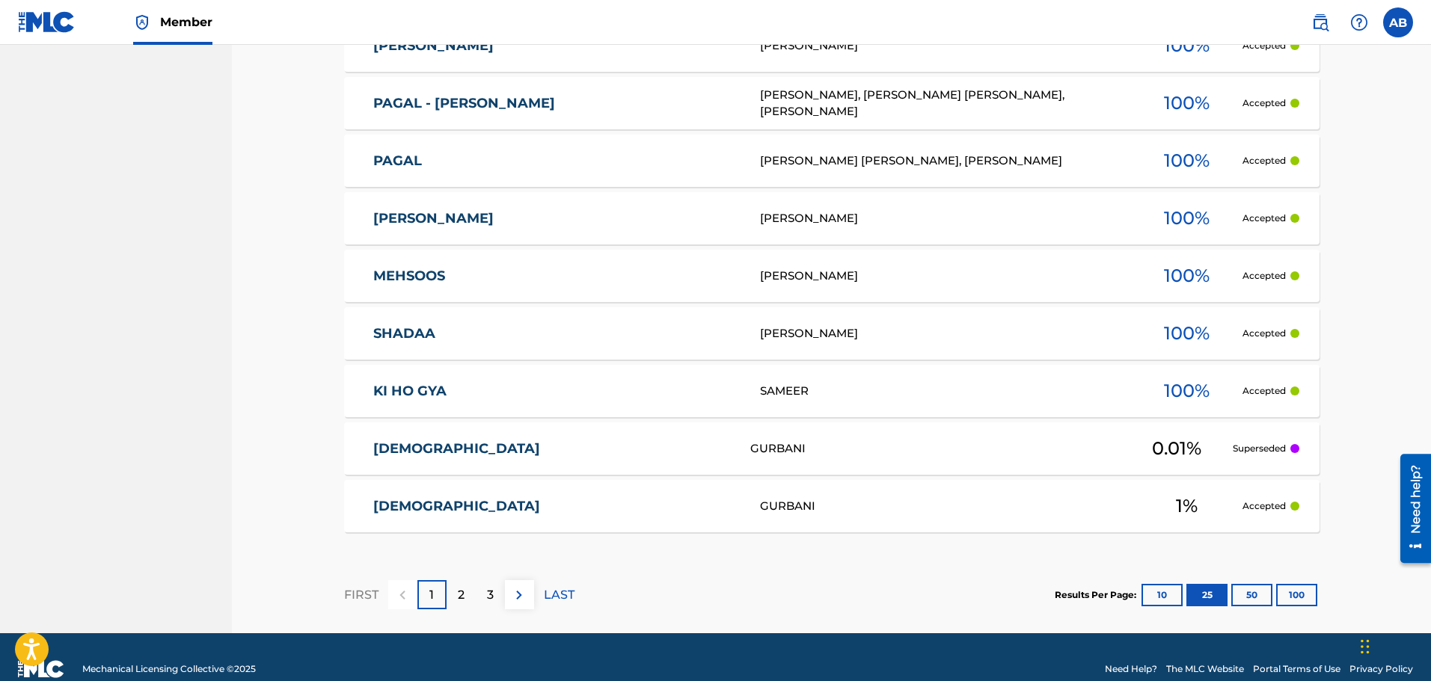
scroll to position [1534, 0]
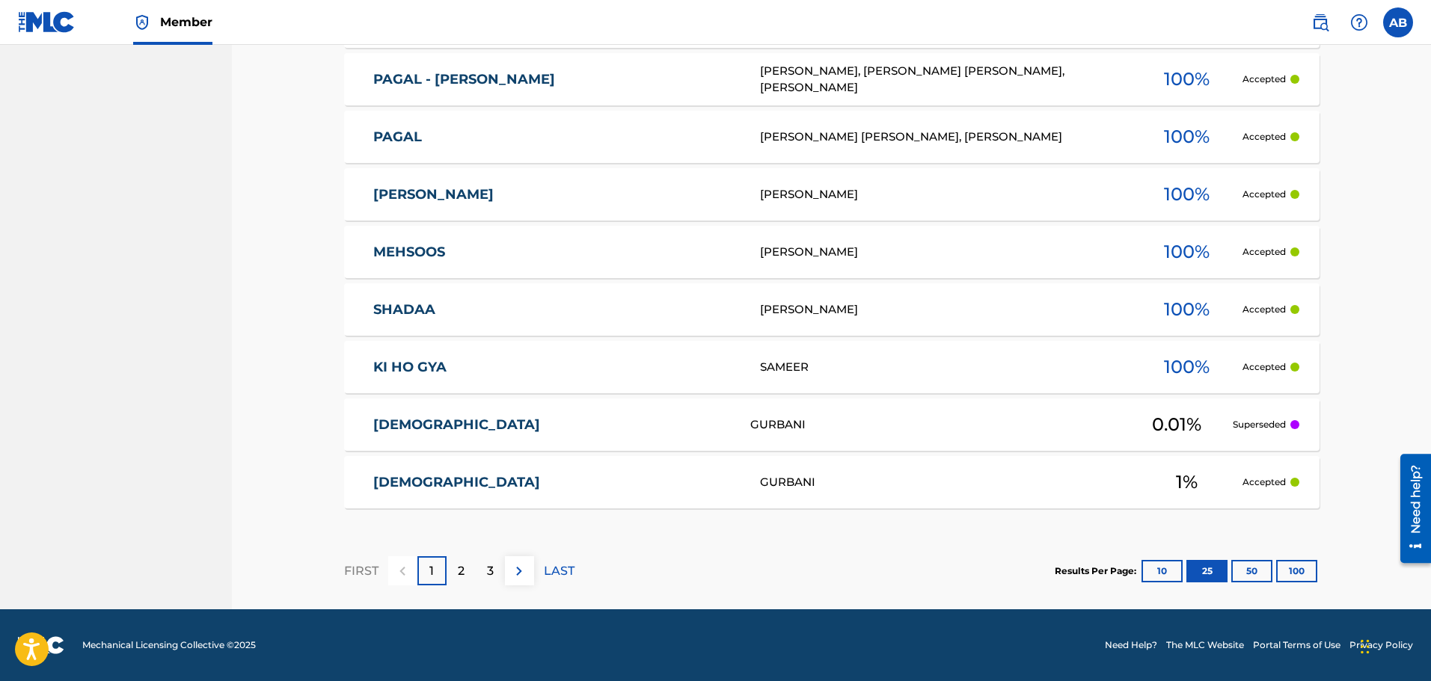
click at [1292, 569] on button "100" at bounding box center [1296, 571] width 41 height 22
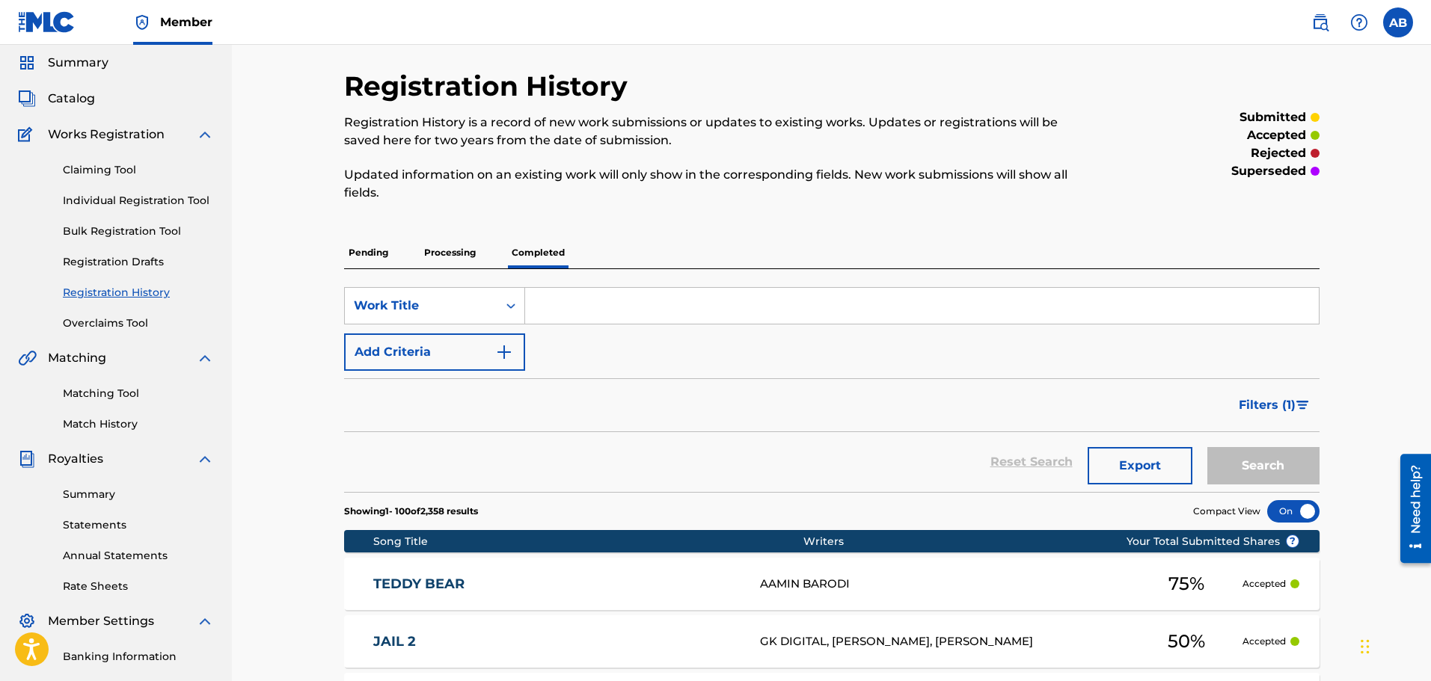
scroll to position [0, 0]
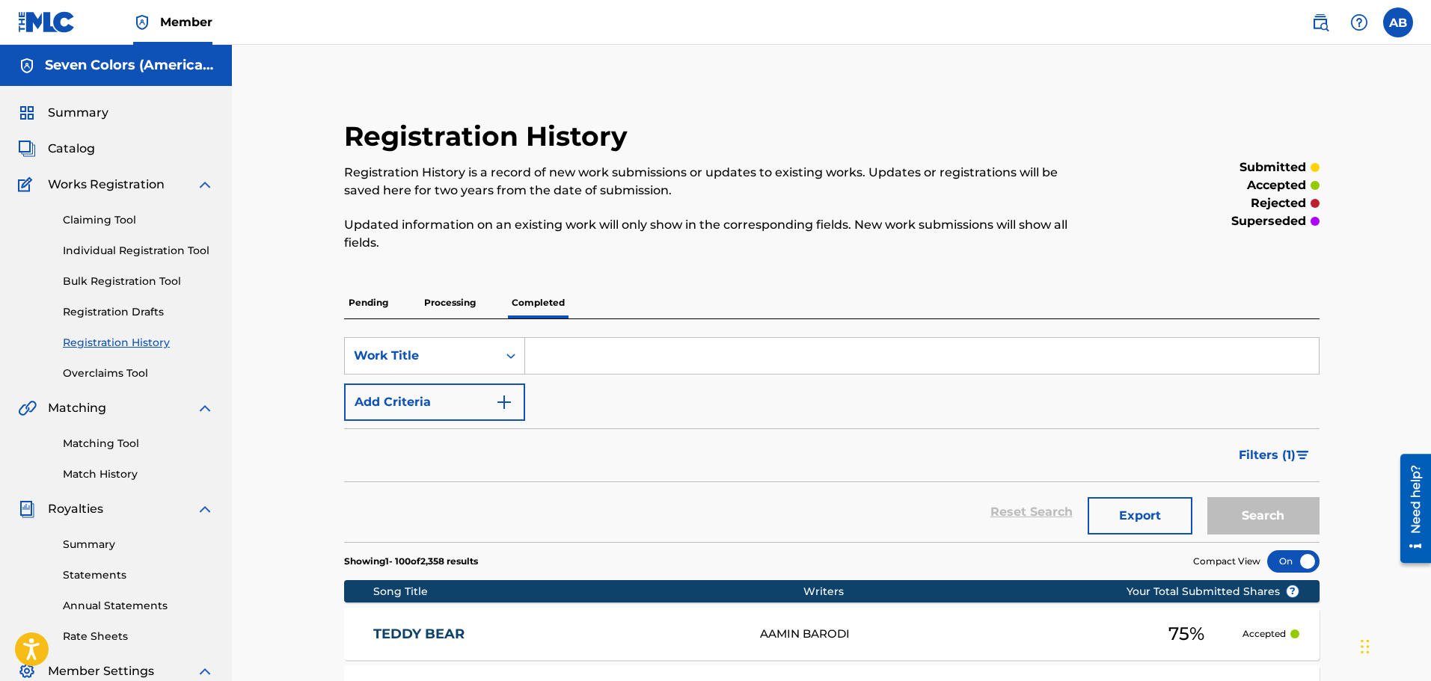
click at [72, 110] on span "Summary" at bounding box center [78, 113] width 61 height 18
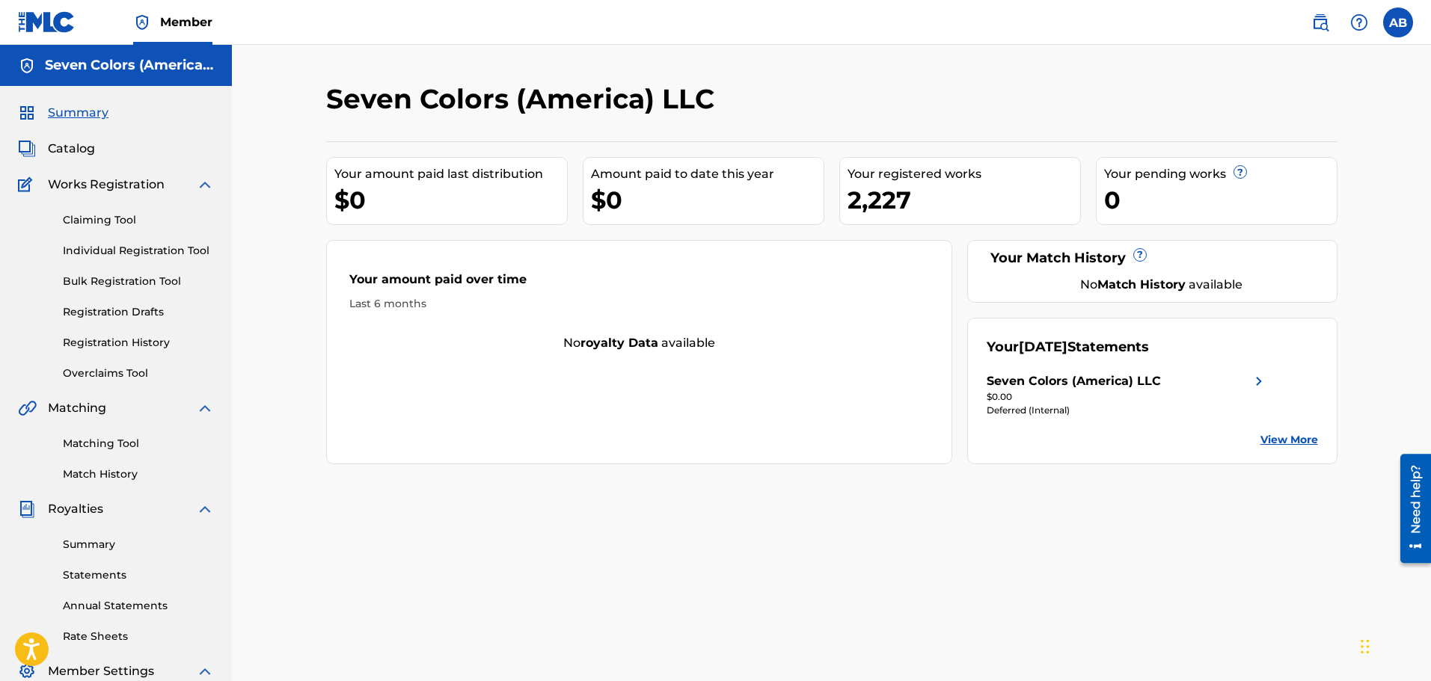
click at [79, 149] on span "Catalog" at bounding box center [71, 149] width 47 height 18
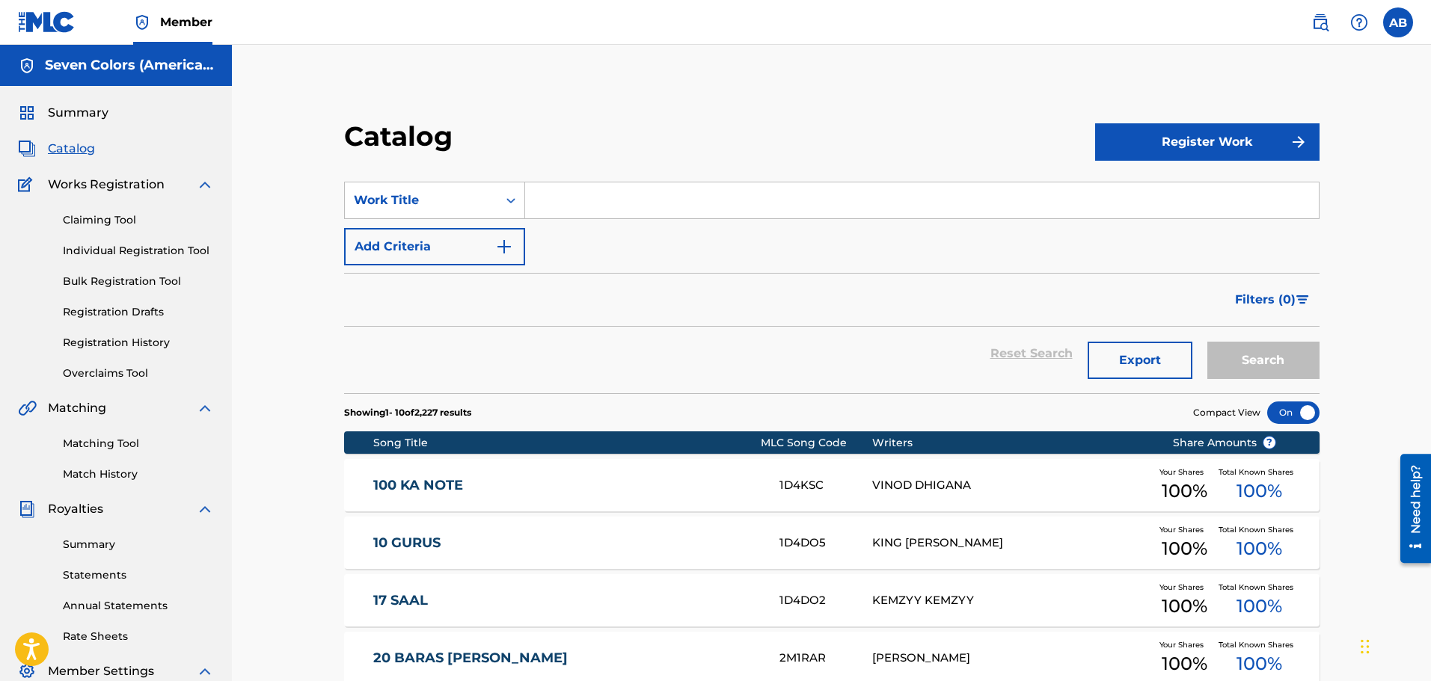
click at [76, 106] on span "Summary" at bounding box center [78, 113] width 61 height 18
